Goal: Find specific page/section: Find specific page/section

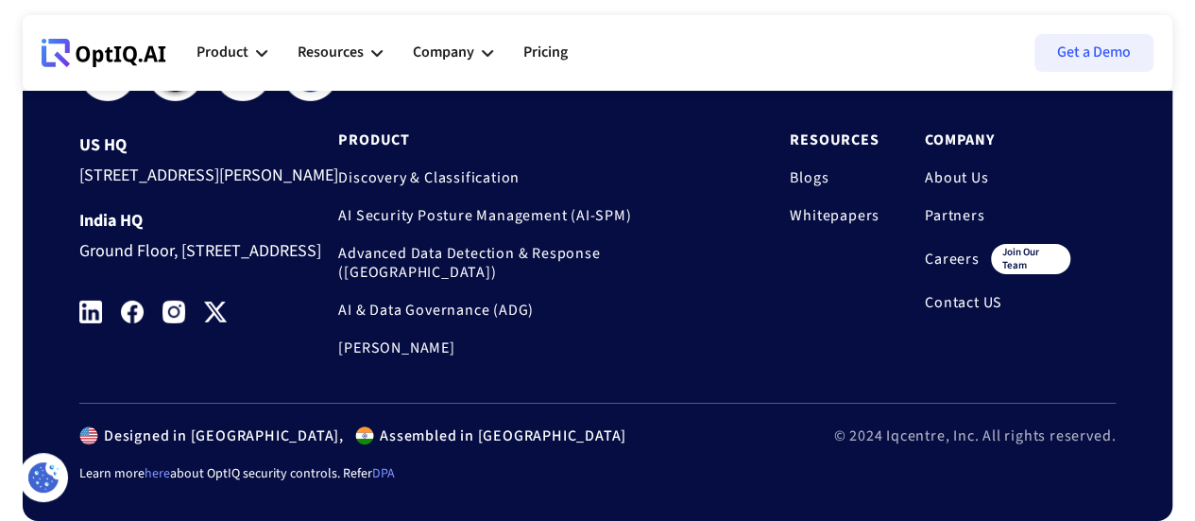
scroll to position [6546, 0]
click at [943, 264] on link "Careers" at bounding box center [952, 258] width 55 height 19
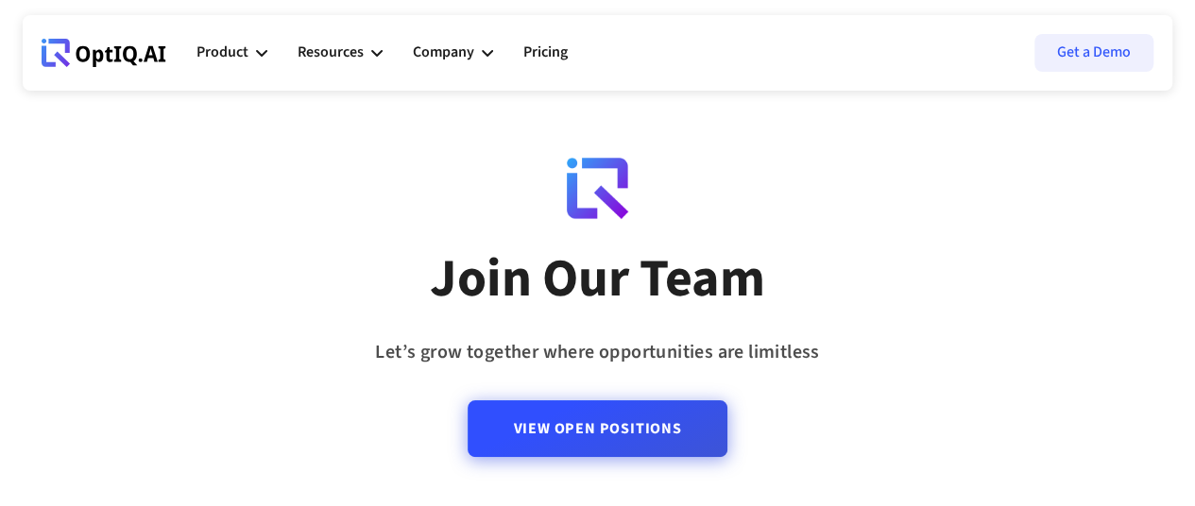
click at [605, 464] on div "View Open Positions" at bounding box center [597, 417] width 259 height 94
click at [614, 437] on link "View Open Positions" at bounding box center [597, 429] width 259 height 57
